Goal: Check status

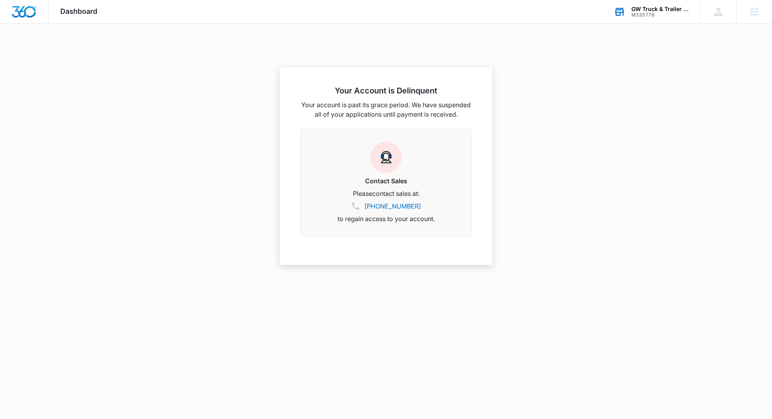
click at [659, 11] on div "GW Truck & Trailer Service inc" at bounding box center [660, 9] width 58 height 6
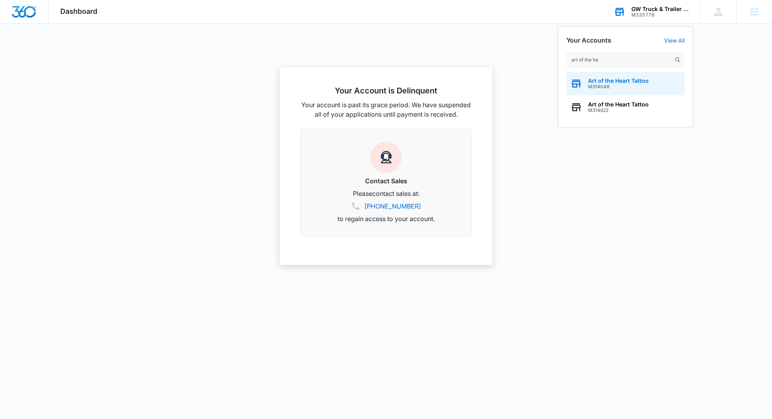
type input "art of the he"
click at [648, 85] on span "M314048" at bounding box center [618, 87] width 61 height 6
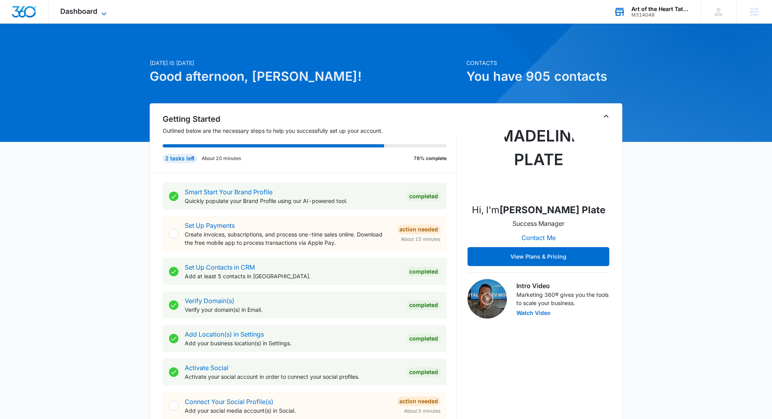
click at [96, 14] on span "Dashboard" at bounding box center [78, 11] width 37 height 8
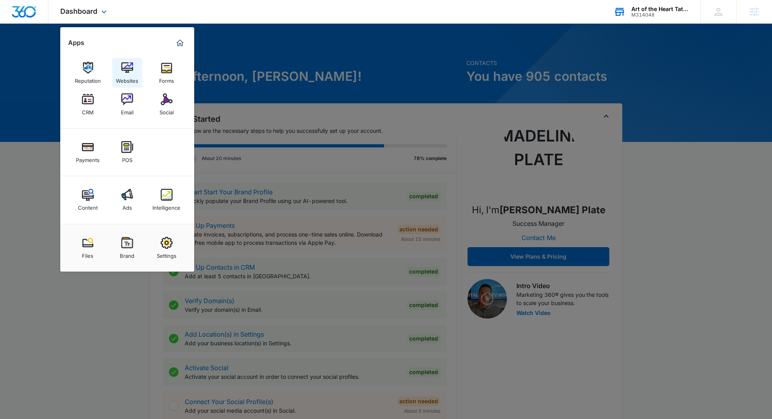
click at [131, 68] on img at bounding box center [127, 68] width 12 height 12
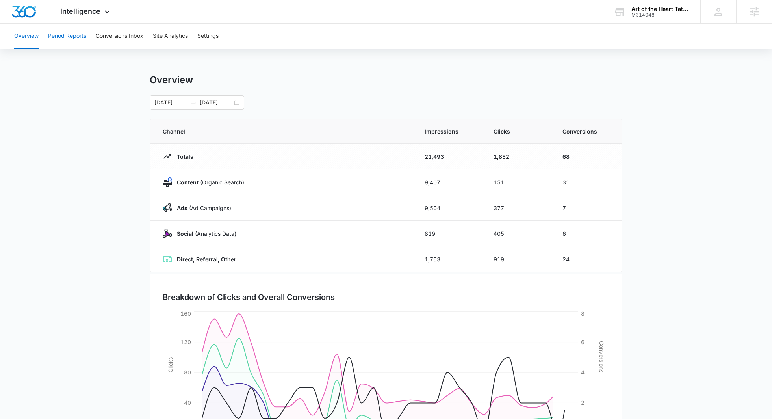
click at [56, 29] on button "Period Reports" at bounding box center [67, 36] width 38 height 25
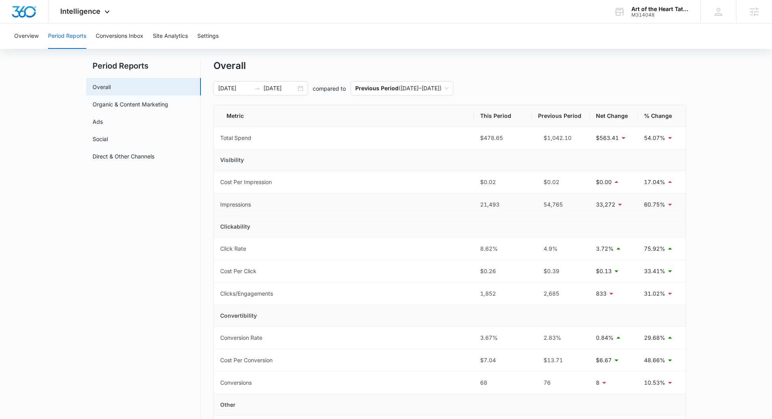
scroll to position [15, 0]
click at [282, 88] on input "10/05/2025" at bounding box center [280, 88] width 33 height 9
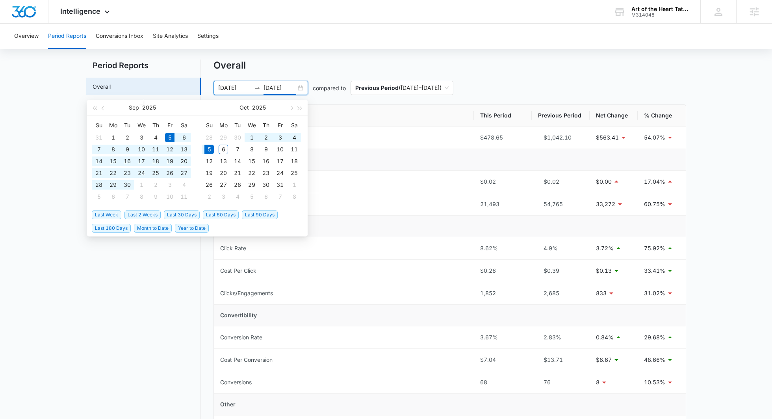
type input "10/05/2025"
click at [215, 214] on span "Last 60 Days" at bounding box center [221, 214] width 36 height 9
type input "08/06/2025"
type input "10/05/2025"
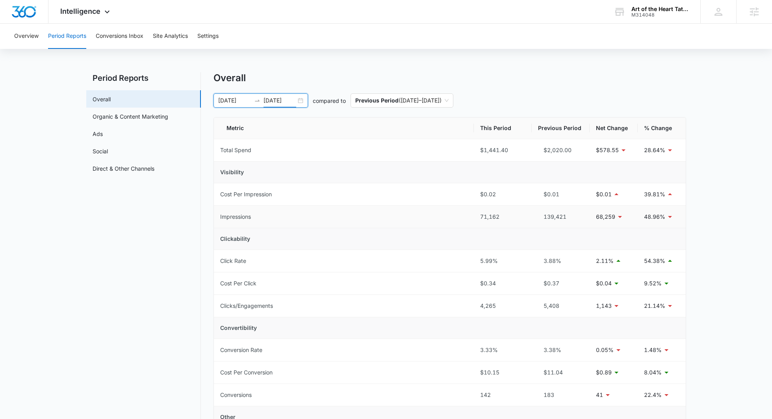
scroll to position [10, 0]
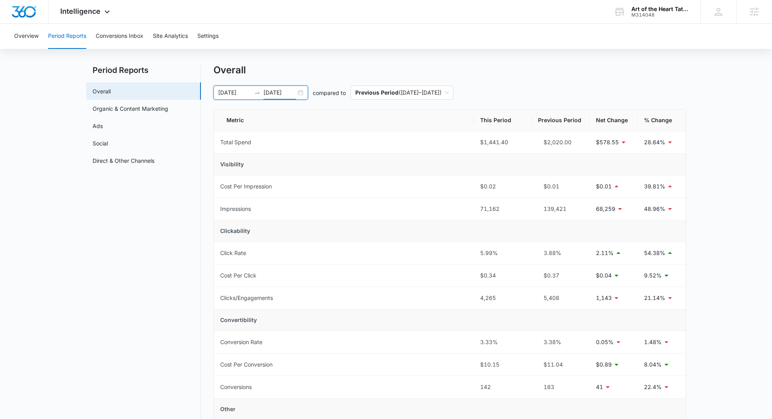
click at [742, 226] on main "Period Reports Overall Organic & Content Marketing Ads Social Direct & Other Ch…" at bounding box center [386, 372] width 772 height 617
